Goal: Check status: Check status

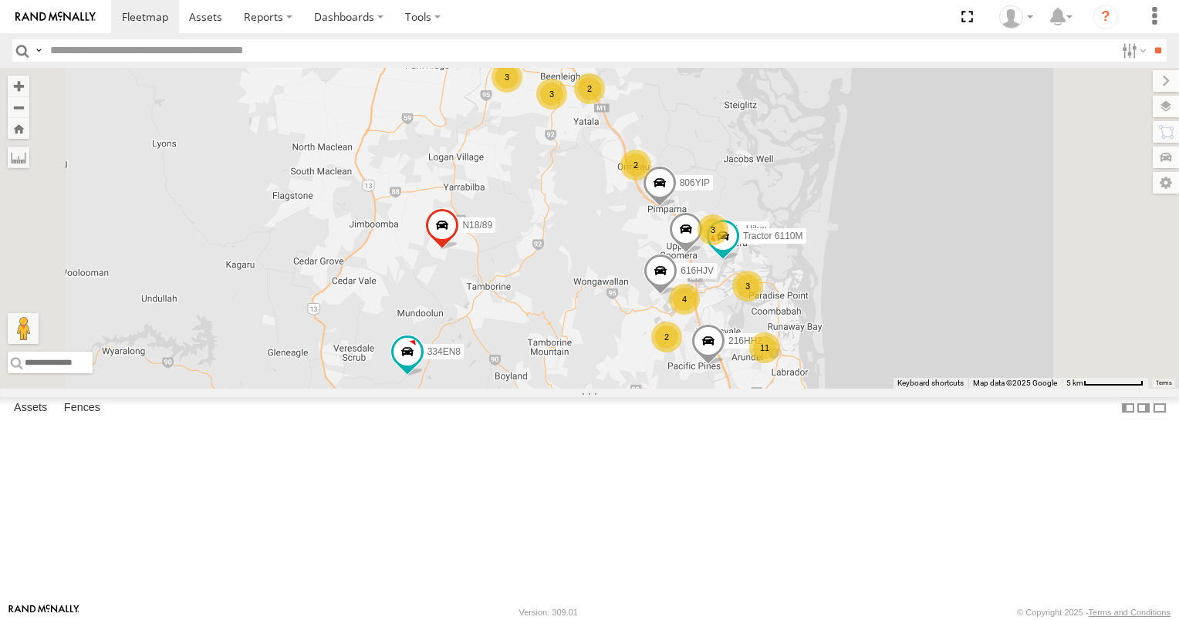
click at [0, 0] on div "N1/1 All Assets" at bounding box center [0, 0] width 0 height 0
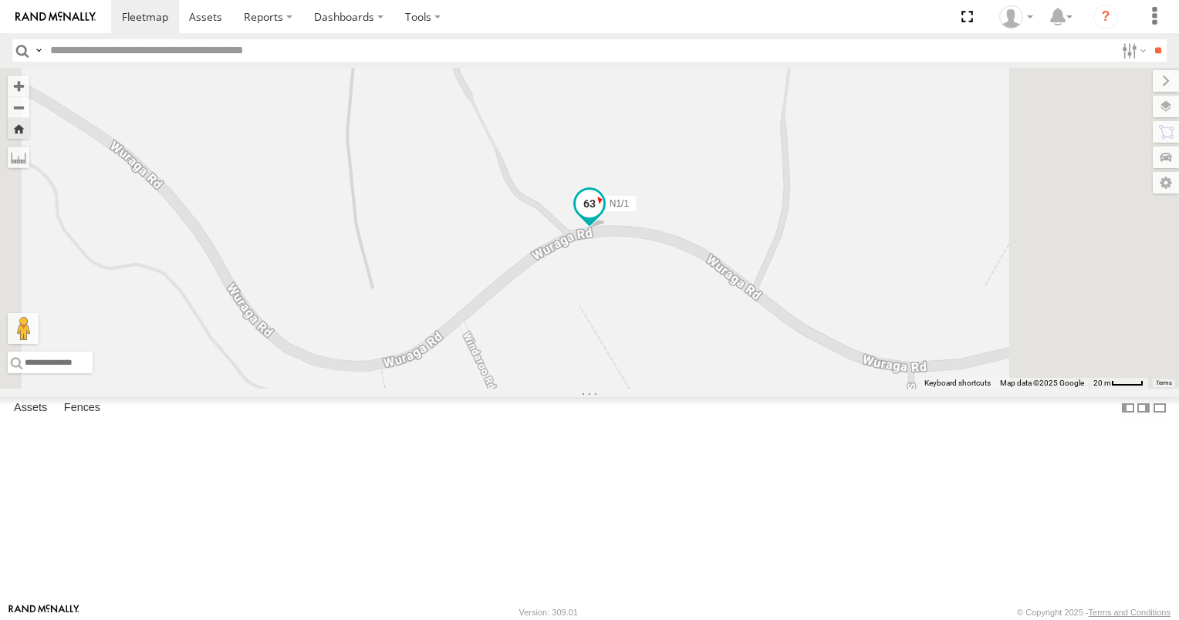
click at [606, 228] on span at bounding box center [589, 208] width 34 height 42
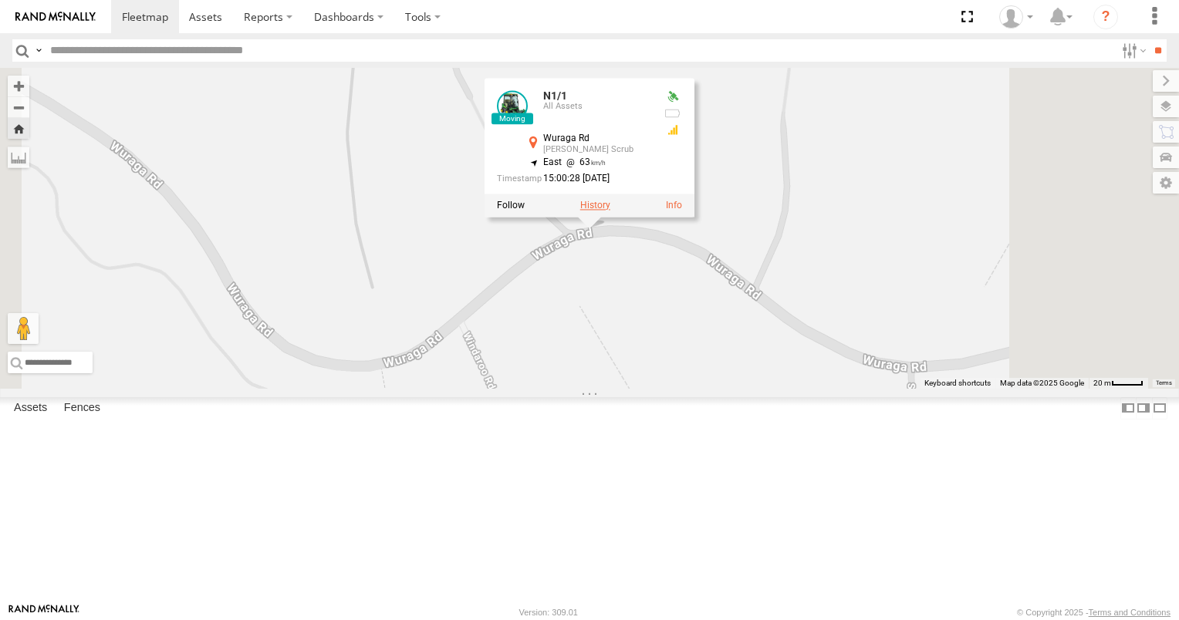
click at [610, 211] on label at bounding box center [595, 205] width 30 height 11
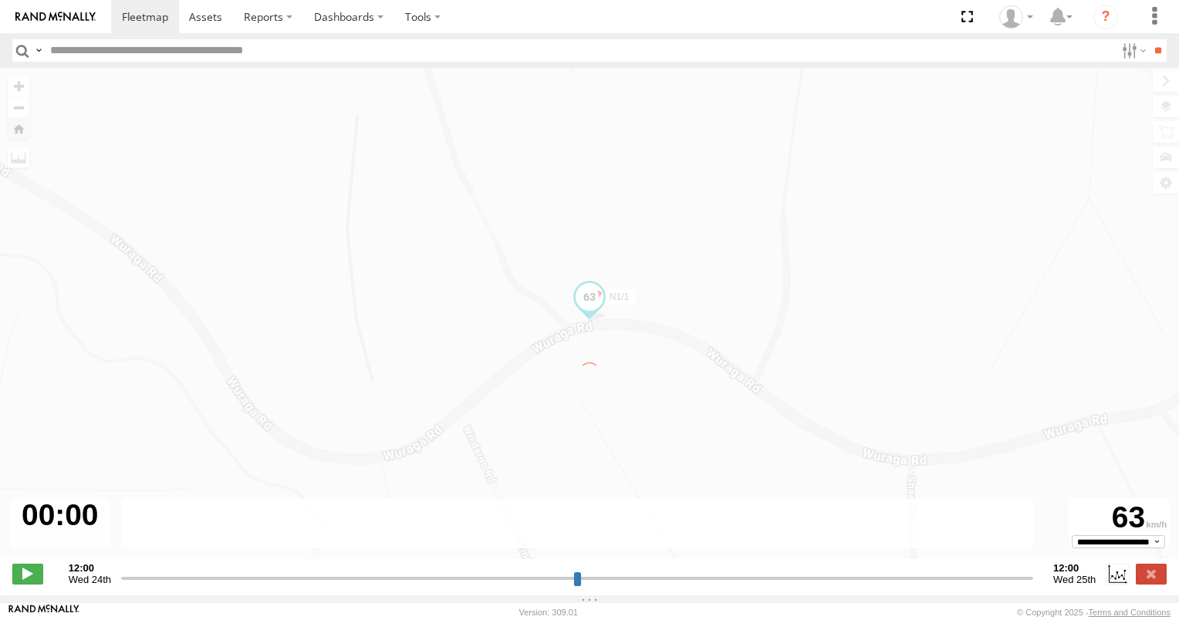
type input "**********"
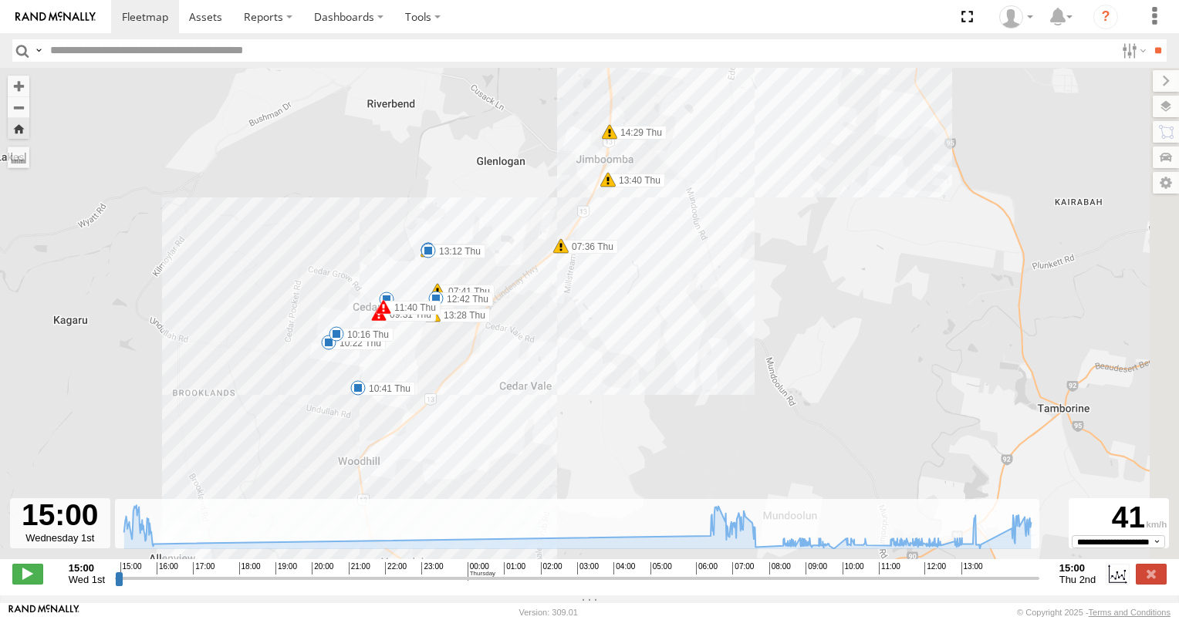
drag, startPoint x: 574, startPoint y: 345, endPoint x: 498, endPoint y: 505, distance: 177.4
click at [507, 505] on div "N1/1 15:09 Wed 15:13 Wed 15:37 Wed 15:41 Wed 15:42 Wed 15:50 Wed 06:31 Thu 06:3…" at bounding box center [589, 322] width 1179 height 508
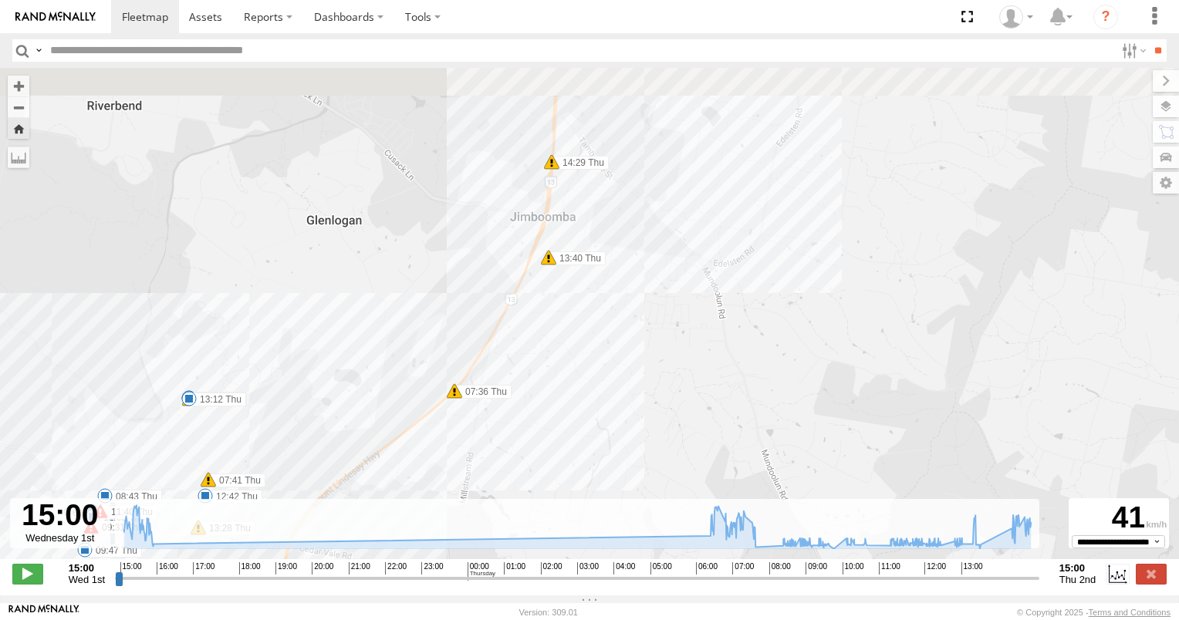
drag, startPoint x: 567, startPoint y: 287, endPoint x: 589, endPoint y: 383, distance: 99.0
click at [589, 383] on div "N1/1 15:09 Wed 15:13 Wed 15:37 Wed 15:41 Wed 15:42 Wed 15:50 Wed 06:31 Thu 06:3…" at bounding box center [589, 322] width 1179 height 508
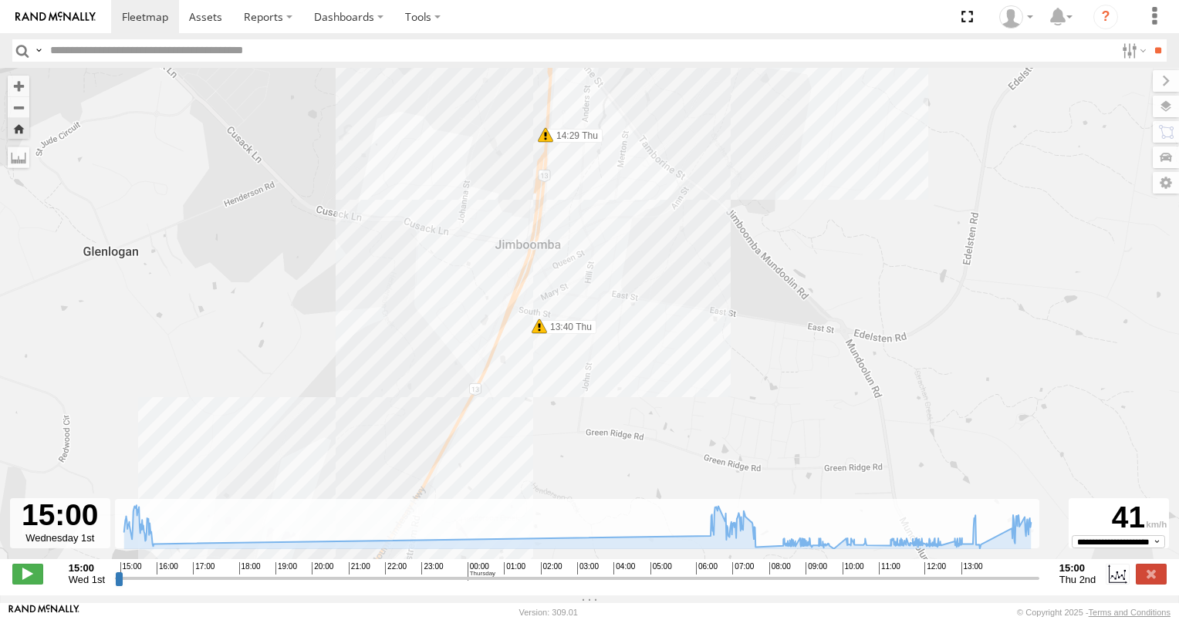
drag, startPoint x: 599, startPoint y: 274, endPoint x: 624, endPoint y: 448, distance: 176.1
click at [624, 448] on div "N1/1 15:09 Wed 15:13 Wed 15:37 Wed 15:41 Wed 15:42 Wed 15:50 Wed 06:31 Thu 06:3…" at bounding box center [589, 322] width 1179 height 508
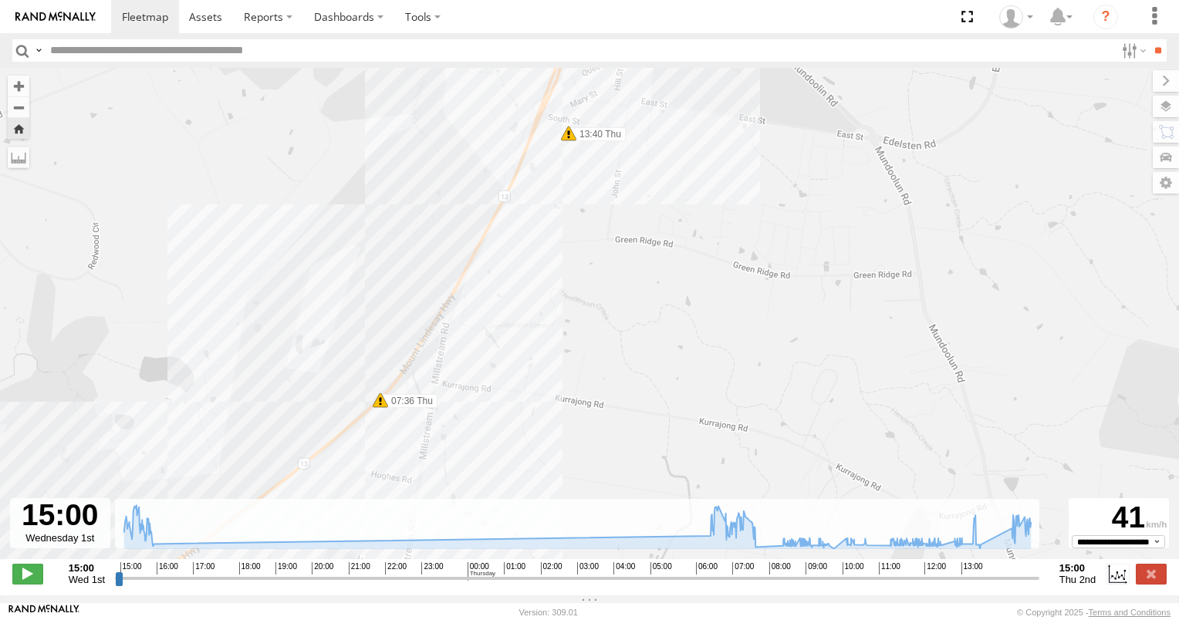
drag, startPoint x: 642, startPoint y: 312, endPoint x: 642, endPoint y: 474, distance: 161.3
click at [642, 474] on div "N1/1 15:09 Wed 15:13 Wed 15:37 Wed 15:41 Wed 15:42 Wed 15:50 Wed 06:31 Thu 06:3…" at bounding box center [589, 322] width 1179 height 508
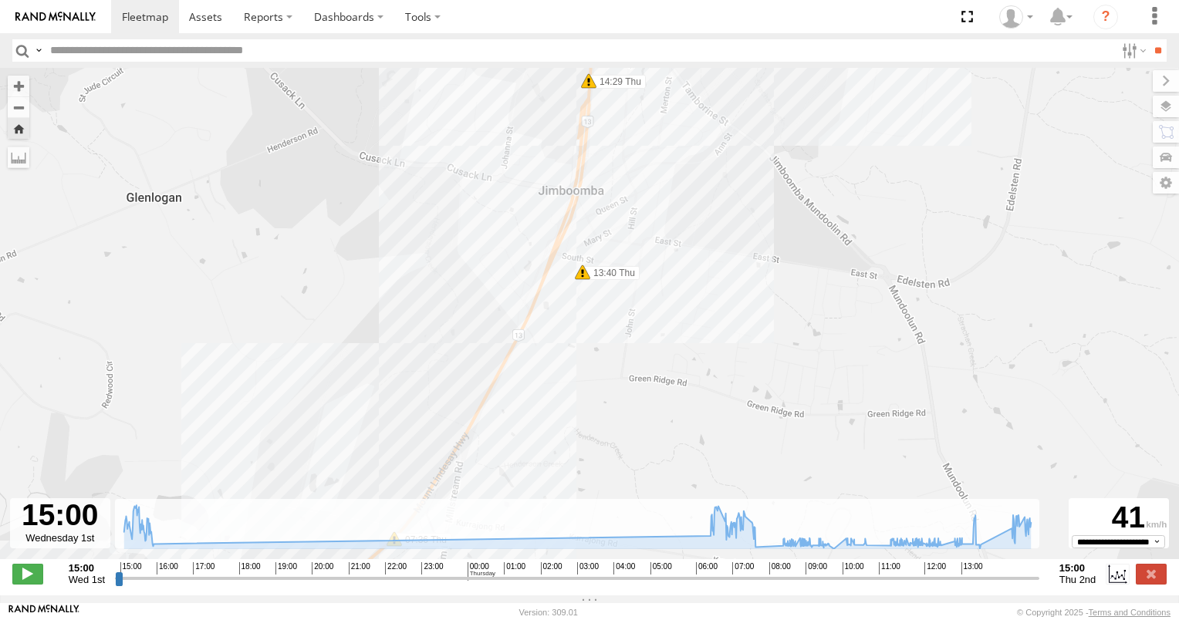
drag, startPoint x: 655, startPoint y: 420, endPoint x: 660, endPoint y: 497, distance: 77.3
click at [660, 497] on div "N1/1 15:09 Wed 15:13 Wed 15:37 Wed 15:41 Wed 15:42 Wed 15:50 Wed 06:31 Thu 06:3…" at bounding box center [589, 322] width 1179 height 508
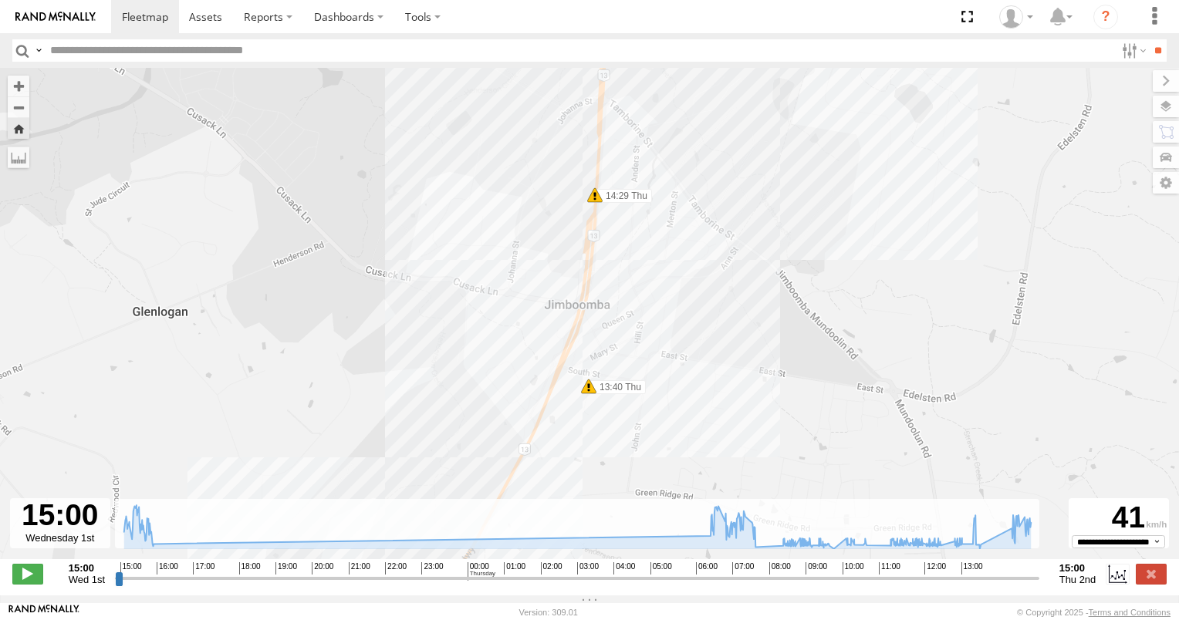
click at [596, 202] on span at bounding box center [594, 194] width 15 height 15
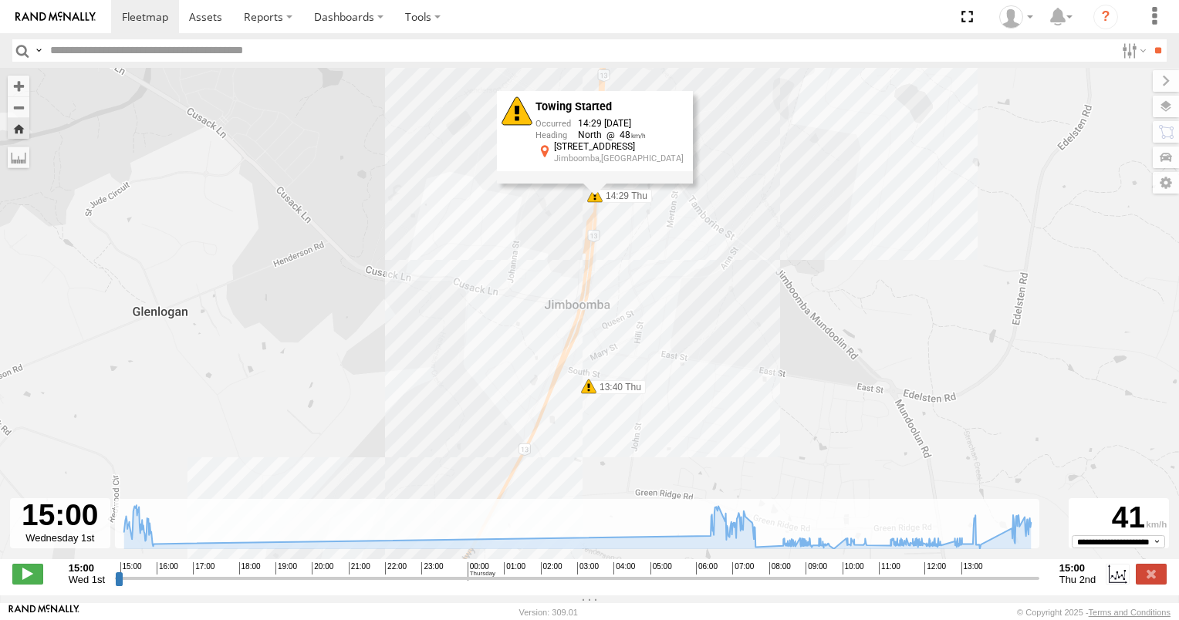
click at [636, 236] on div "N1/1 15:09 Wed 15:13 Wed 15:37 Wed 15:41 Wed 15:42 Wed 15:50 Wed 06:31 Thu 06:3…" at bounding box center [589, 322] width 1179 height 508
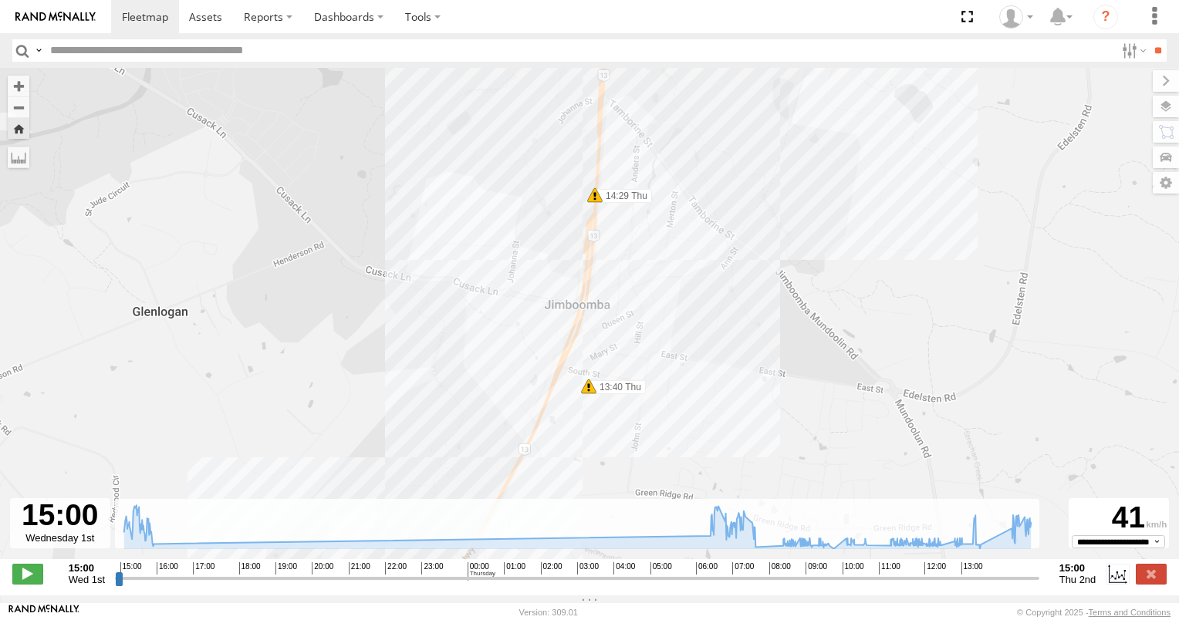
click at [589, 394] on span at bounding box center [588, 386] width 15 height 15
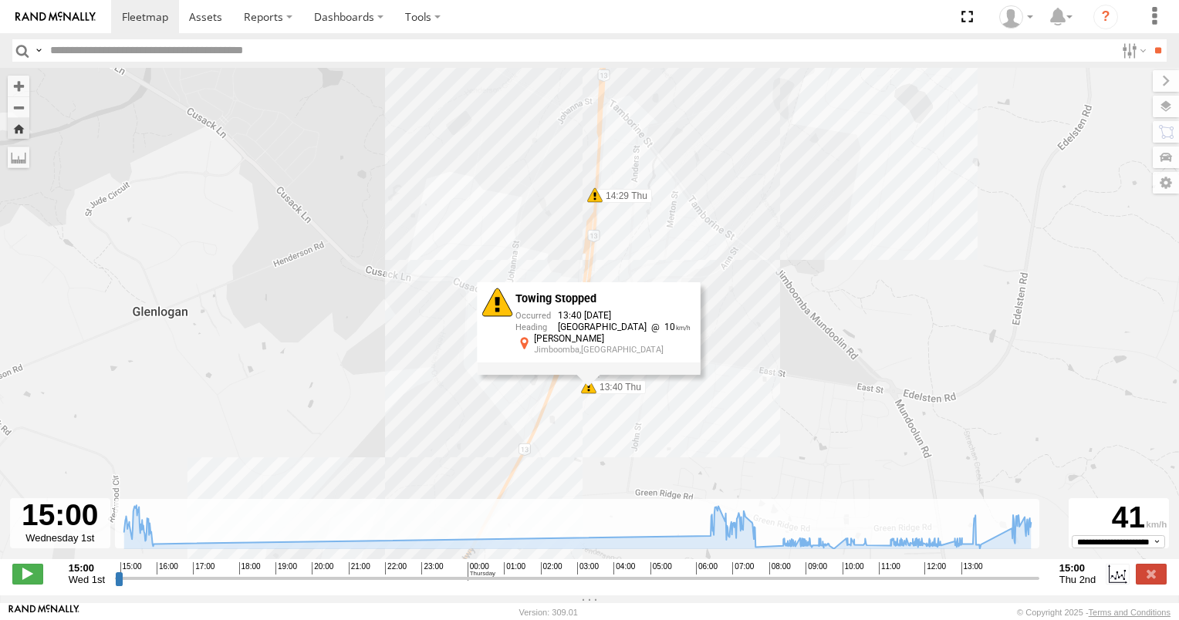
click at [653, 415] on div "N1/1 15:09 Wed 15:13 Wed 15:37 Wed 15:41 Wed 15:42 Wed 15:50 Wed 06:31 Thu 06:3…" at bounding box center [589, 322] width 1179 height 508
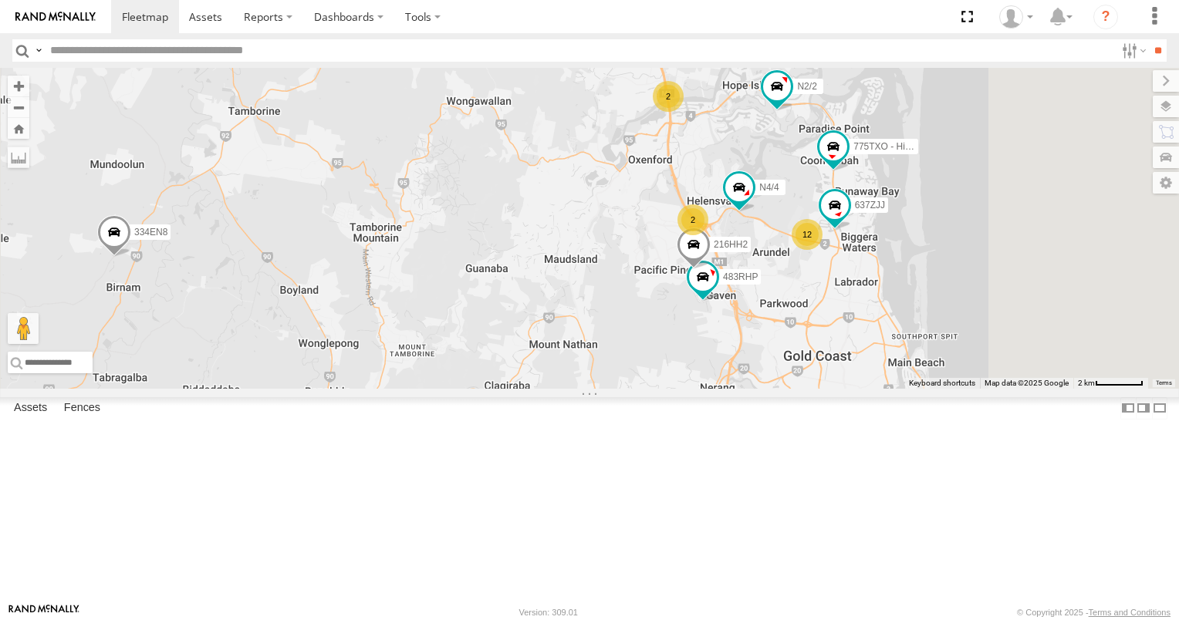
drag, startPoint x: 849, startPoint y: 462, endPoint x: 808, endPoint y: 306, distance: 161.1
click at [809, 311] on div "334EN8 N2/2 Spray rig Tractor 6110M 775TXO - Hilux 3/N3 472RJJ - Hilux 806YIP N…" at bounding box center [589, 228] width 1179 height 321
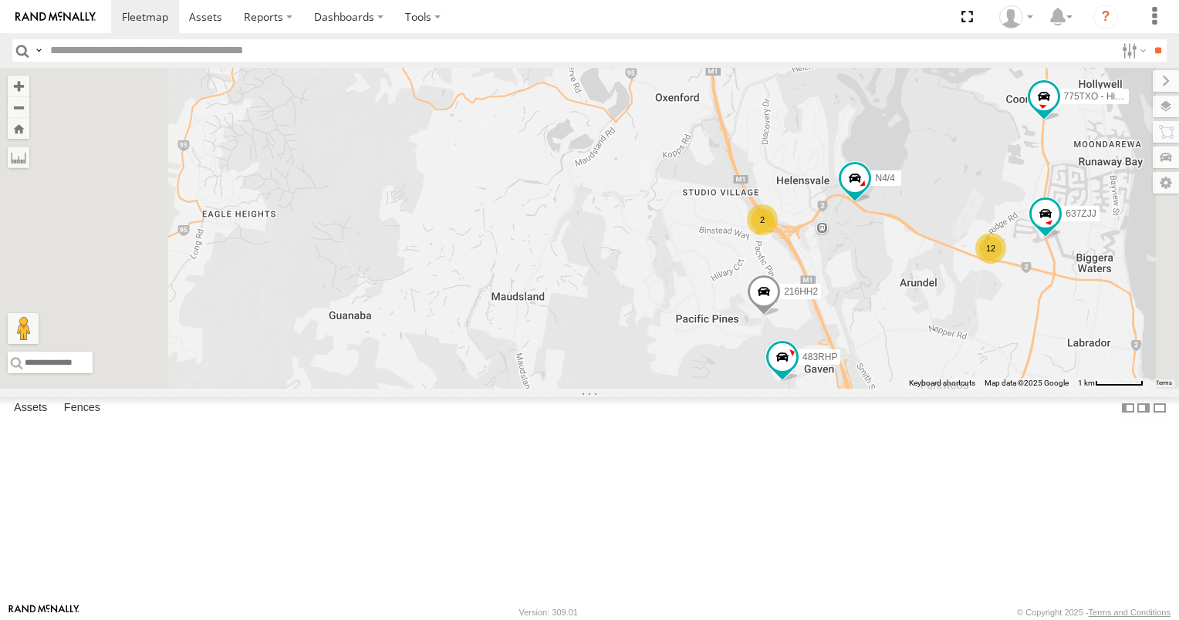
click at [0, 0] on div "775TXO - Hilux" at bounding box center [0, 0] width 0 height 0
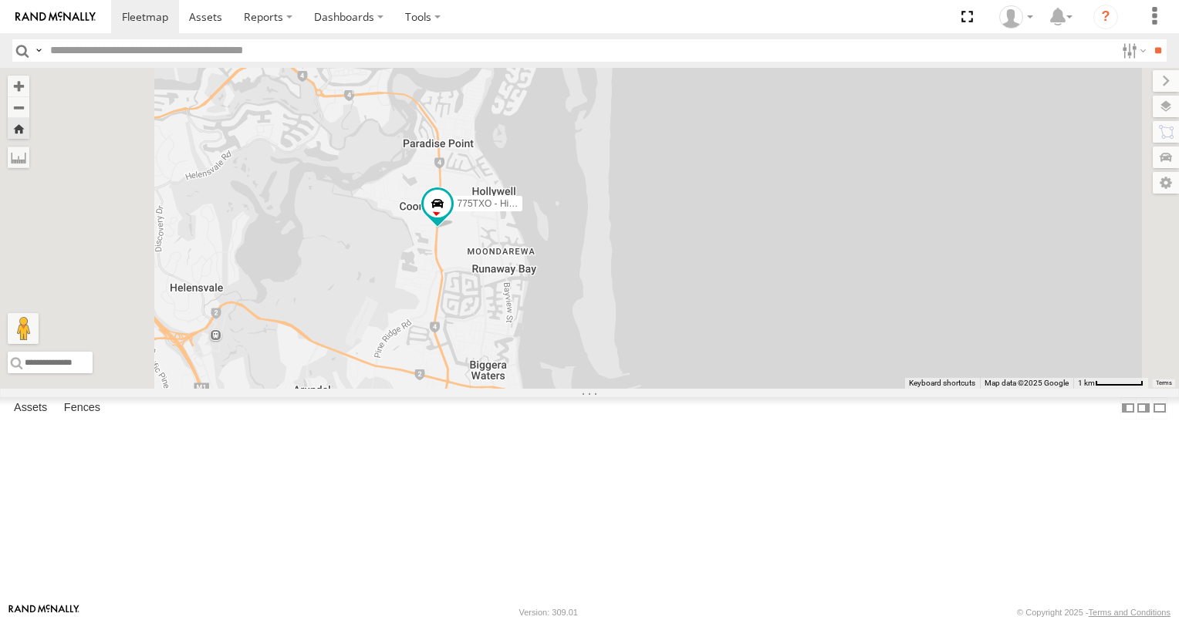
scroll to position [154, 0]
click at [0, 431] on html at bounding box center [589, 310] width 1179 height 620
click at [0, 0] on div "All Assets" at bounding box center [0, 0] width 0 height 0
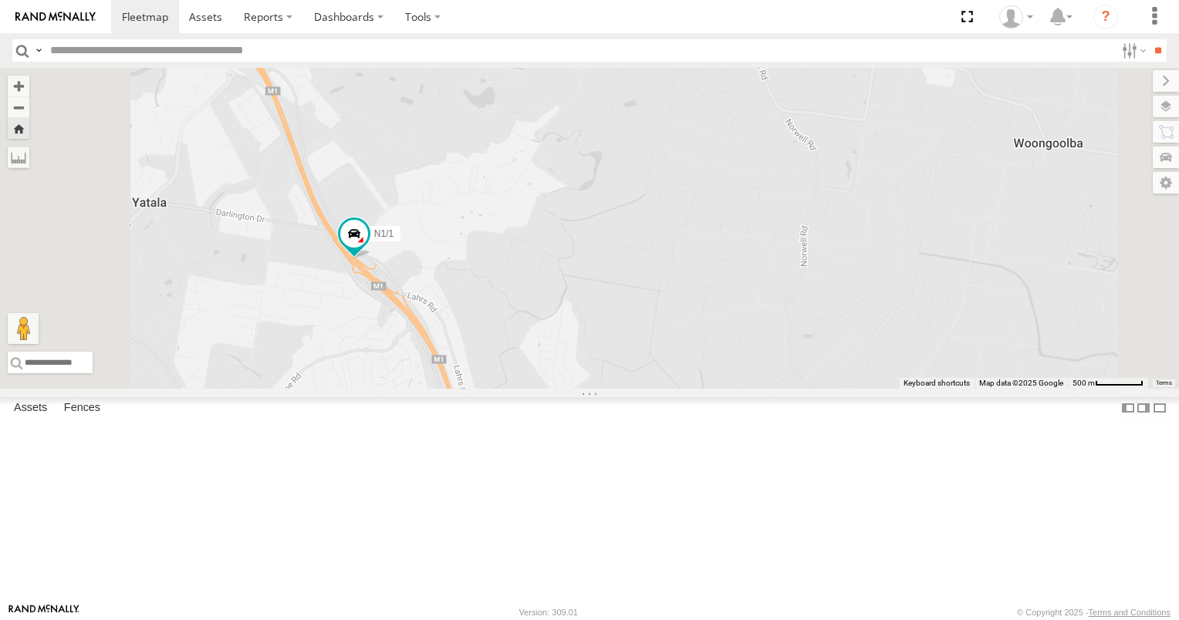
drag, startPoint x: 660, startPoint y: 452, endPoint x: 664, endPoint y: 272, distance: 179.8
click at [664, 277] on div "N1/1" at bounding box center [589, 228] width 1179 height 321
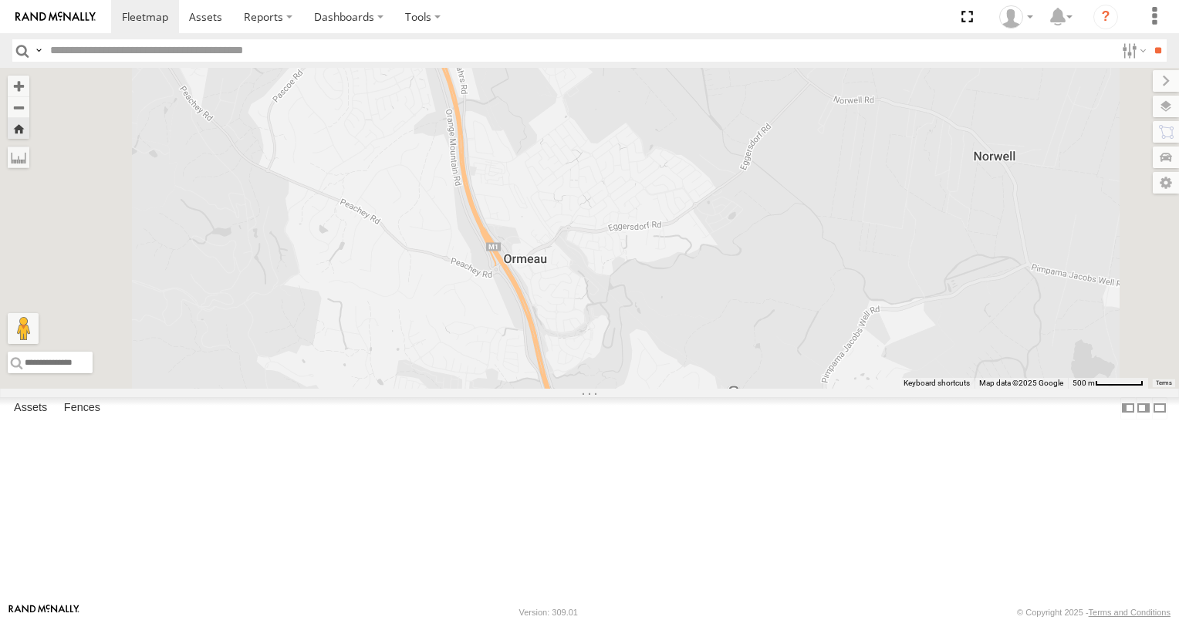
drag, startPoint x: 577, startPoint y: 260, endPoint x: 518, endPoint y: 210, distance: 77.2
click at [523, 215] on div "N1/1" at bounding box center [589, 228] width 1179 height 321
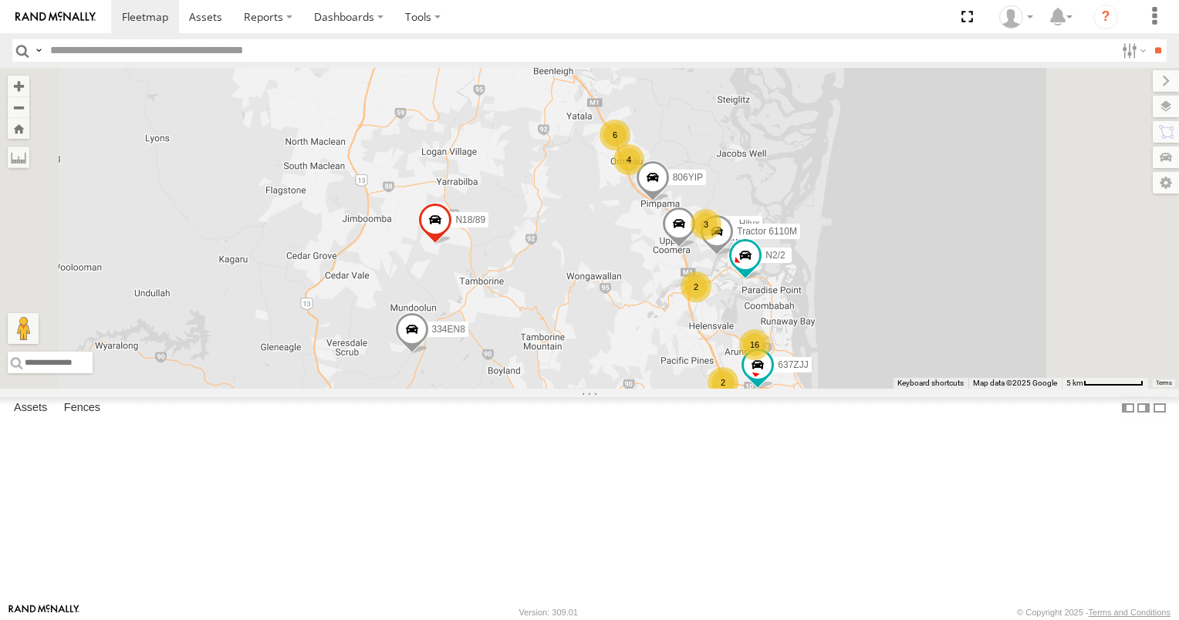
click at [0, 0] on div "All Assets" at bounding box center [0, 0] width 0 height 0
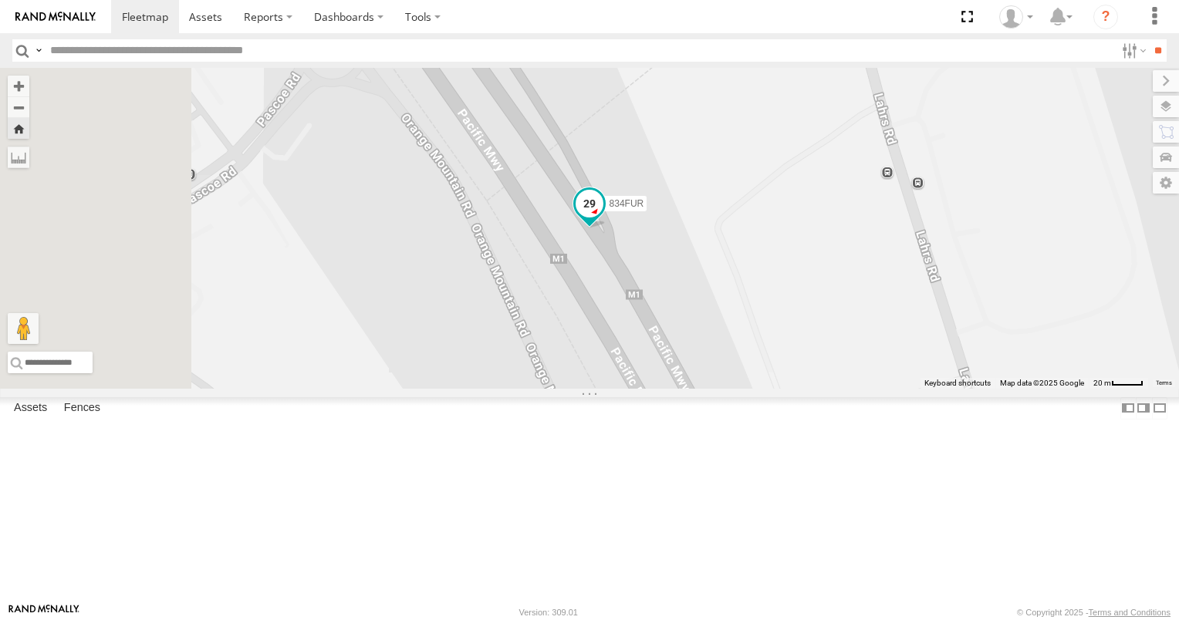
click at [603, 218] on span at bounding box center [590, 205] width 28 height 28
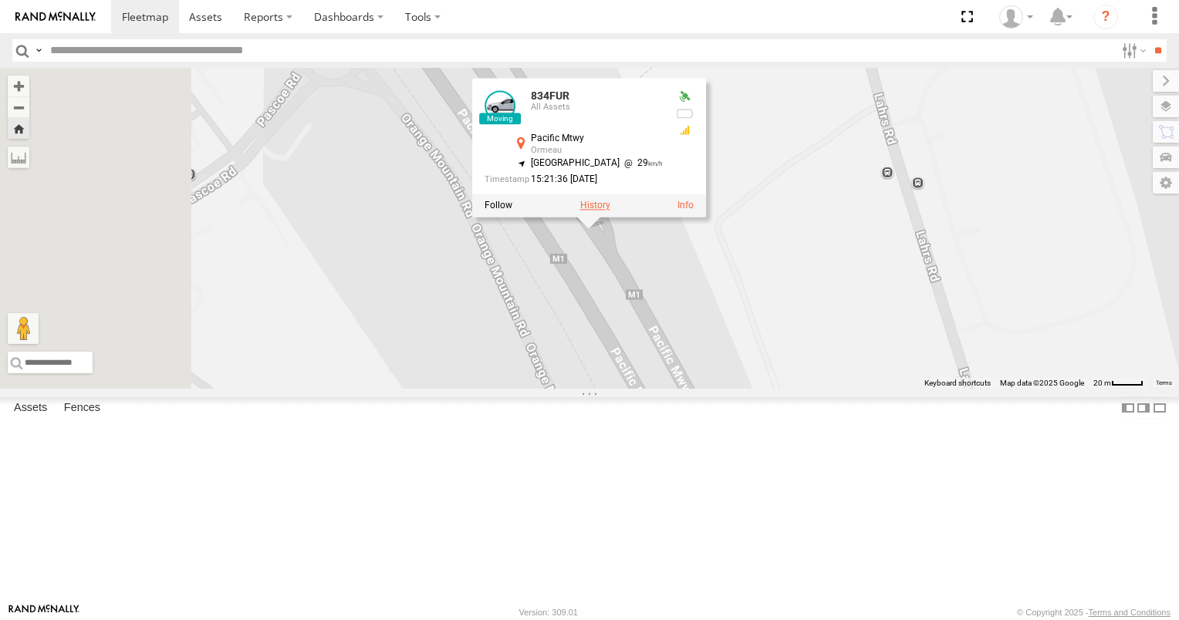
click at [610, 211] on label at bounding box center [595, 206] width 30 height 11
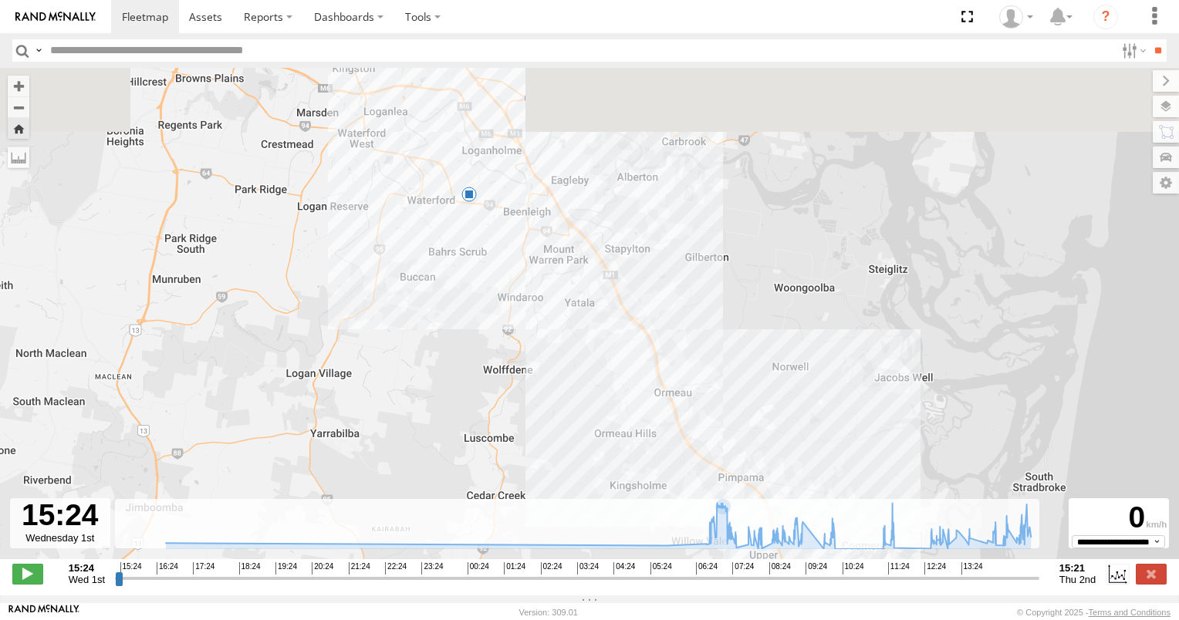
drag, startPoint x: 486, startPoint y: 248, endPoint x: 485, endPoint y: 333, distance: 84.9
click at [485, 333] on div "834FUR 15:39 Wed 16:33 Wed 05:47 Thu 06:51 Thu 24" at bounding box center [589, 322] width 1179 height 508
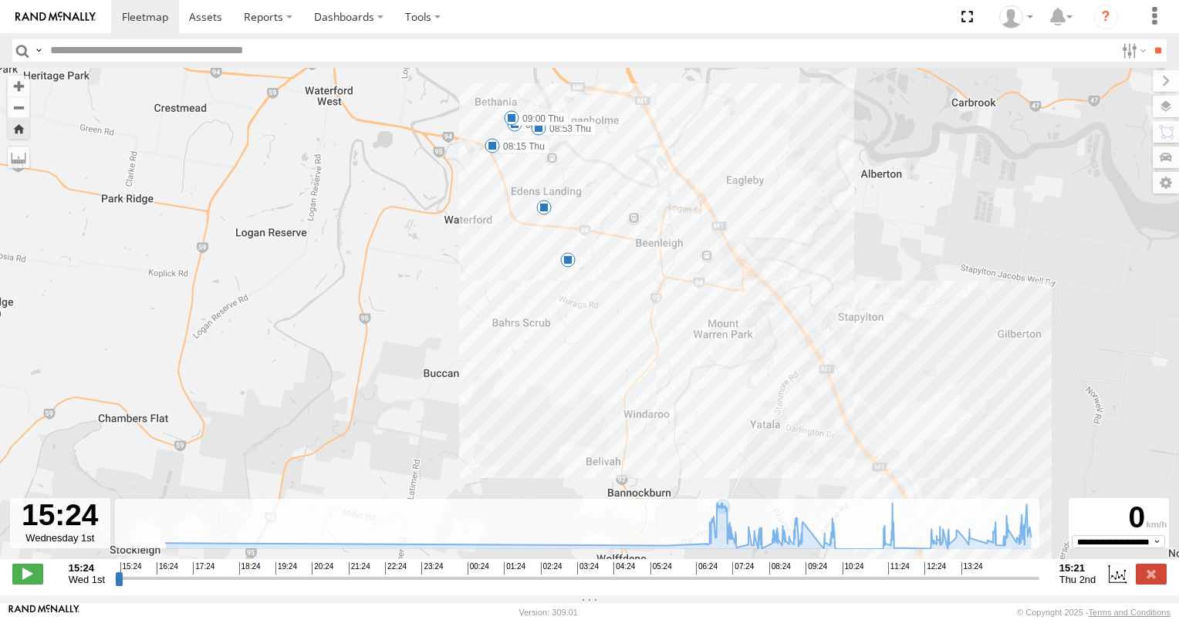
drag, startPoint x: 381, startPoint y: 291, endPoint x: 382, endPoint y: 323, distance: 31.6
click at [382, 323] on div "834FUR 15:39 Wed 16:33 Wed 05:47 Thu 06:51 Thu 10 08:15 Thu 08:47 Thu 08:53 Thu…" at bounding box center [589, 322] width 1179 height 508
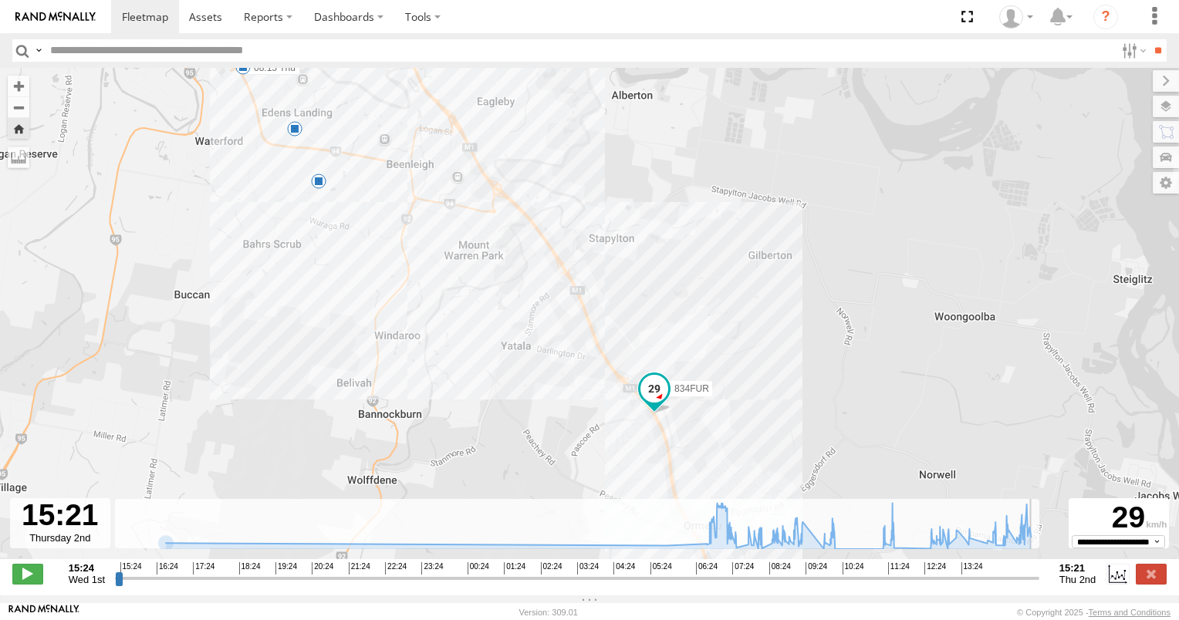
drag, startPoint x: 120, startPoint y: 585, endPoint x: 1058, endPoint y: 608, distance: 937.7
type input "**********"
click at [1039, 586] on input "range" at bounding box center [577, 578] width 924 height 15
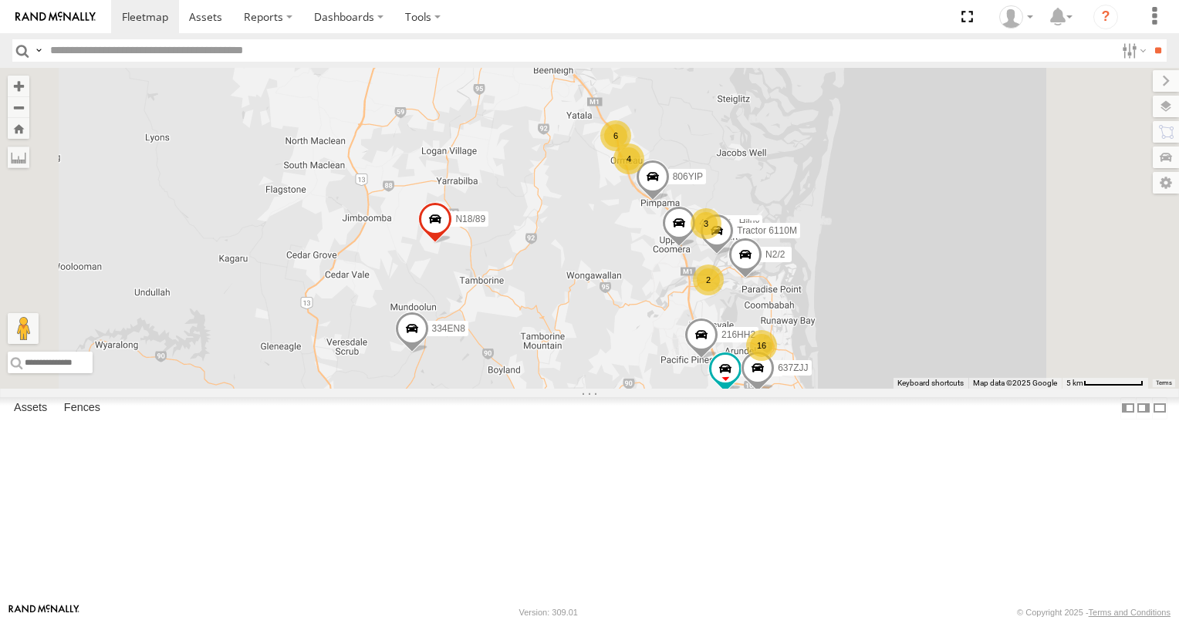
scroll to position [386, 0]
click at [0, 0] on div "All Assets" at bounding box center [0, 0] width 0 height 0
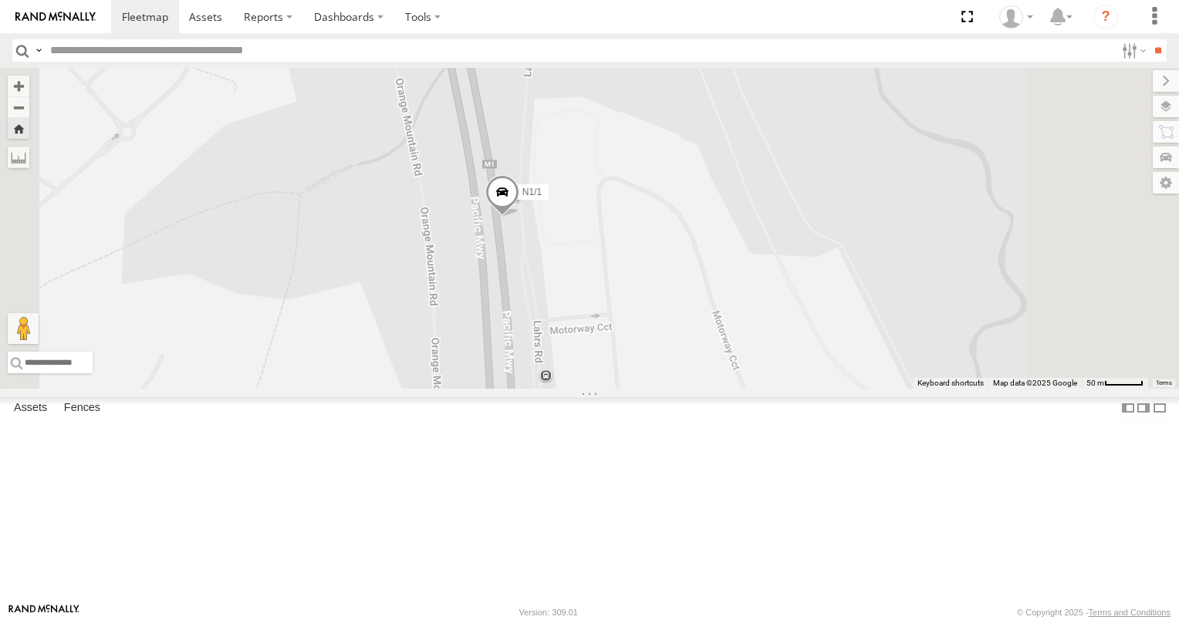
click at [519, 217] on span at bounding box center [502, 196] width 34 height 42
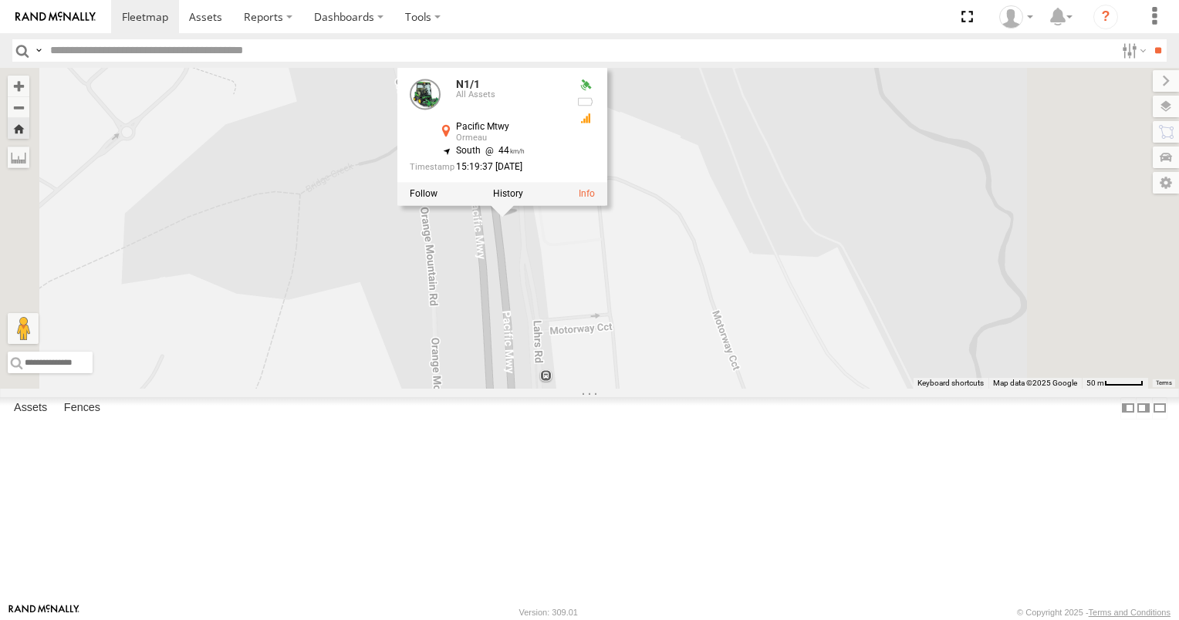
click at [589, 387] on div "N1/1 N1/1 All Assets Pacific Mtwy Ormeau -27.77312 , 153.25198 South 44 15:19:3…" at bounding box center [589, 228] width 1179 height 321
